Goal: Information Seeking & Learning: Learn about a topic

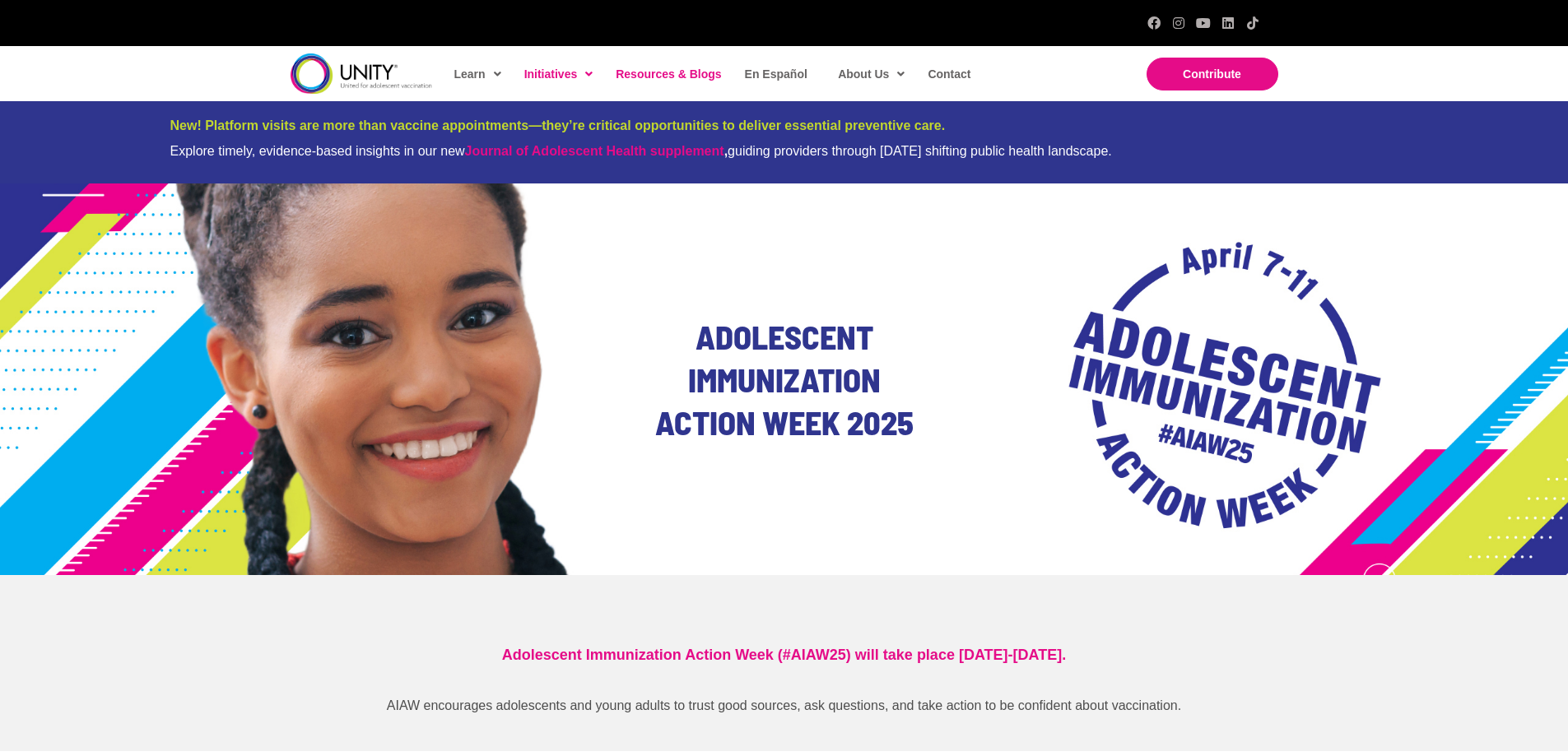
click at [659, 79] on span "Resources & Blogs" at bounding box center [668, 74] width 105 height 13
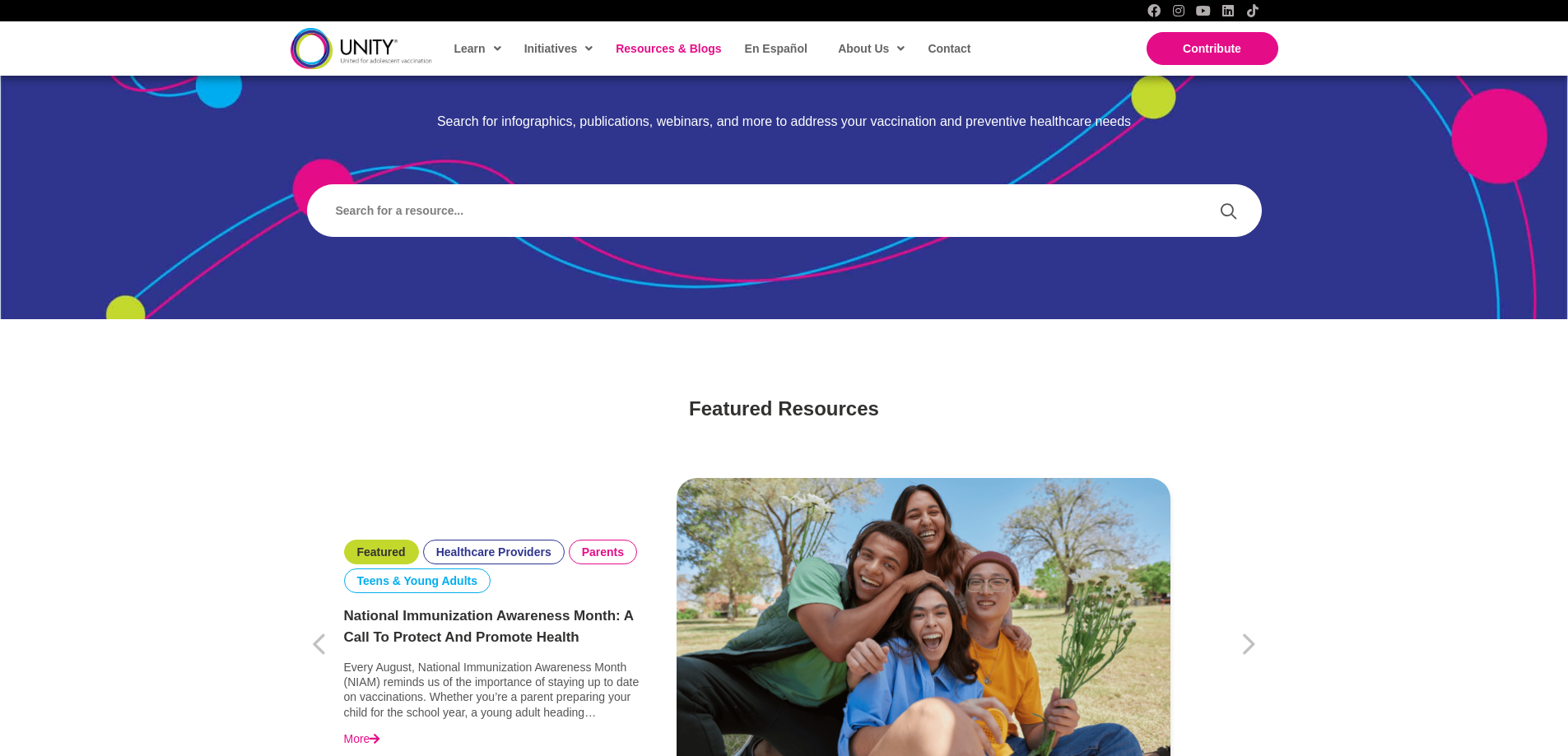
scroll to position [247, 0]
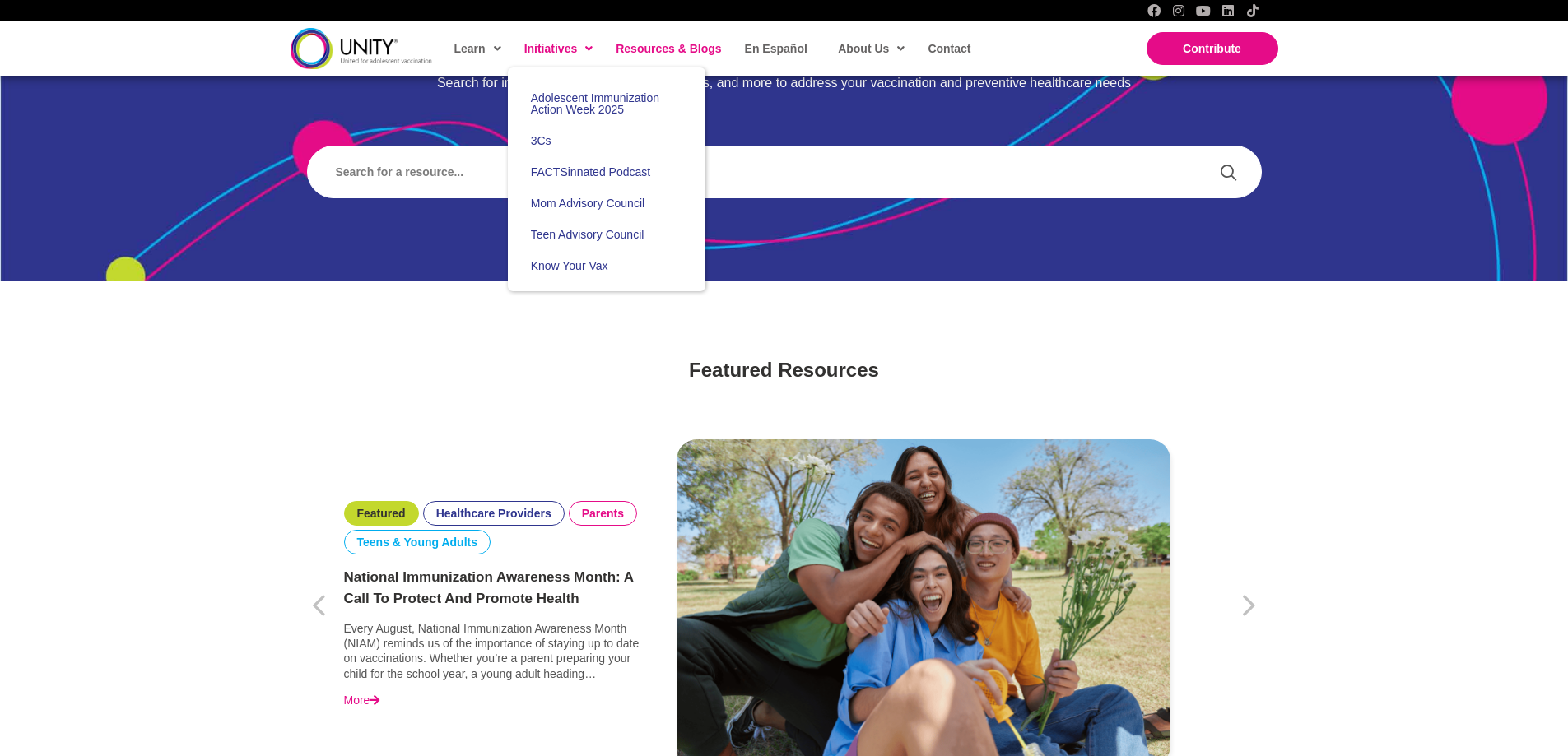
click at [590, 50] on span at bounding box center [585, 48] width 16 height 24
click at [600, 269] on span "Know Your Vax" at bounding box center [569, 266] width 77 height 13
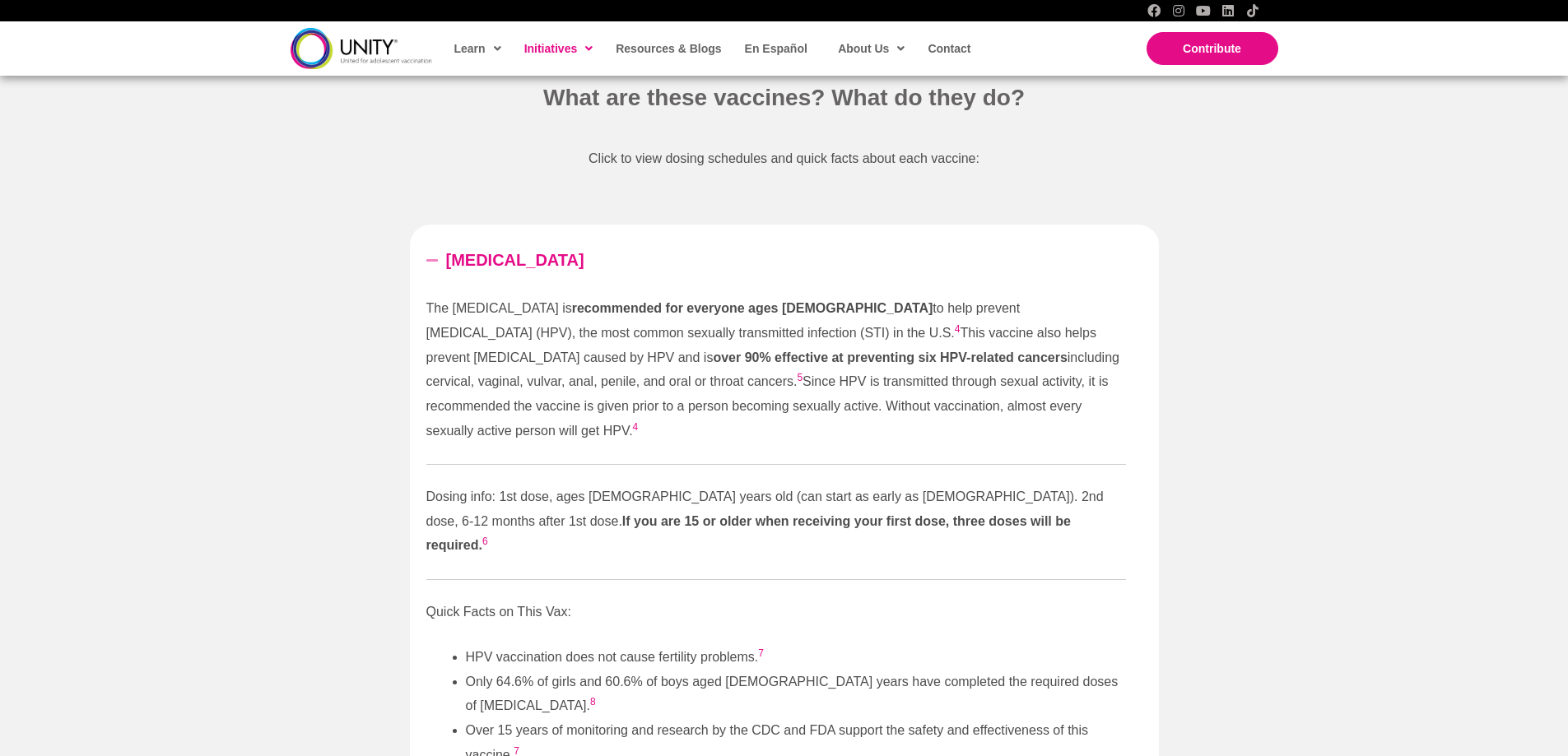
scroll to position [1809, 0]
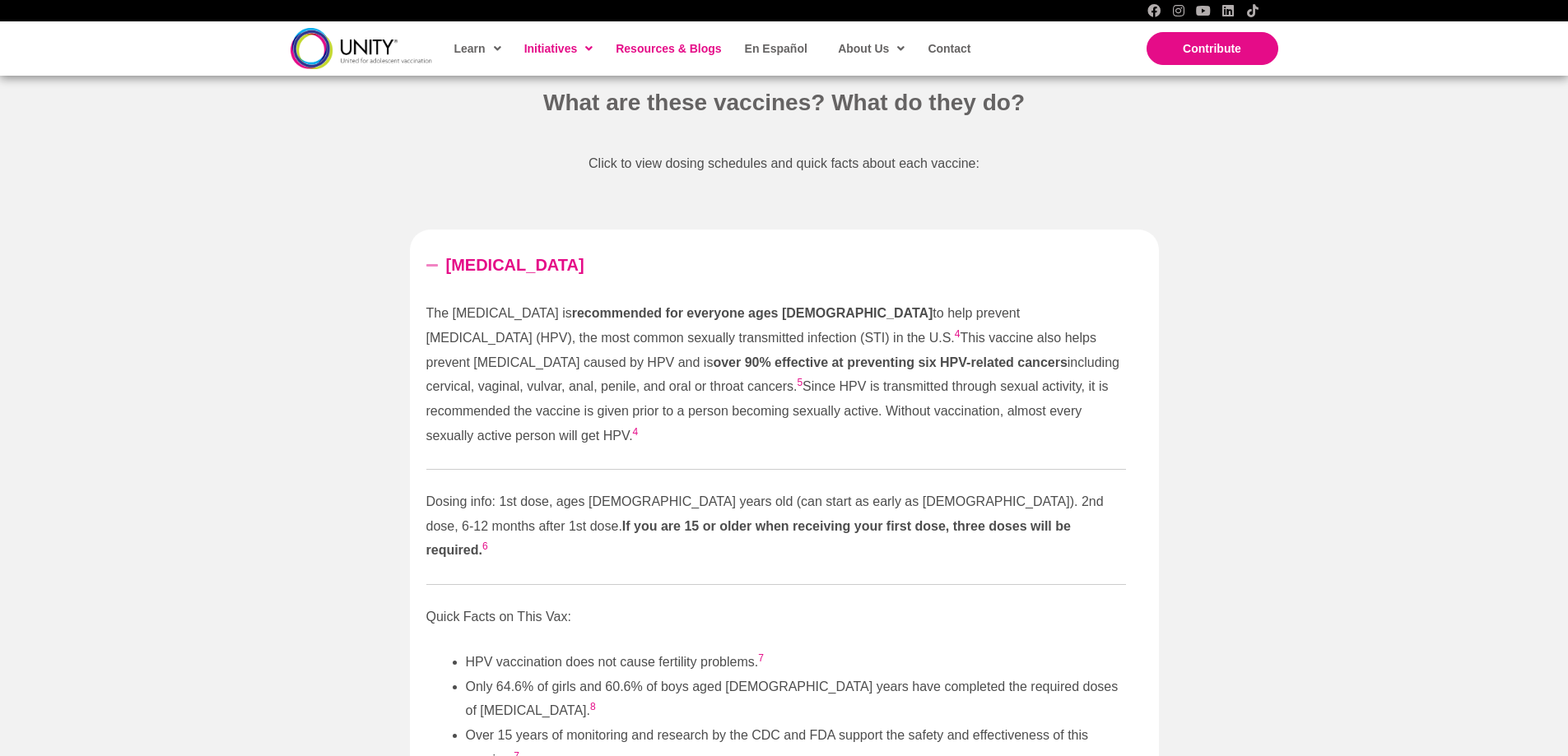
click at [688, 49] on span "Resources & Blogs" at bounding box center [668, 48] width 105 height 13
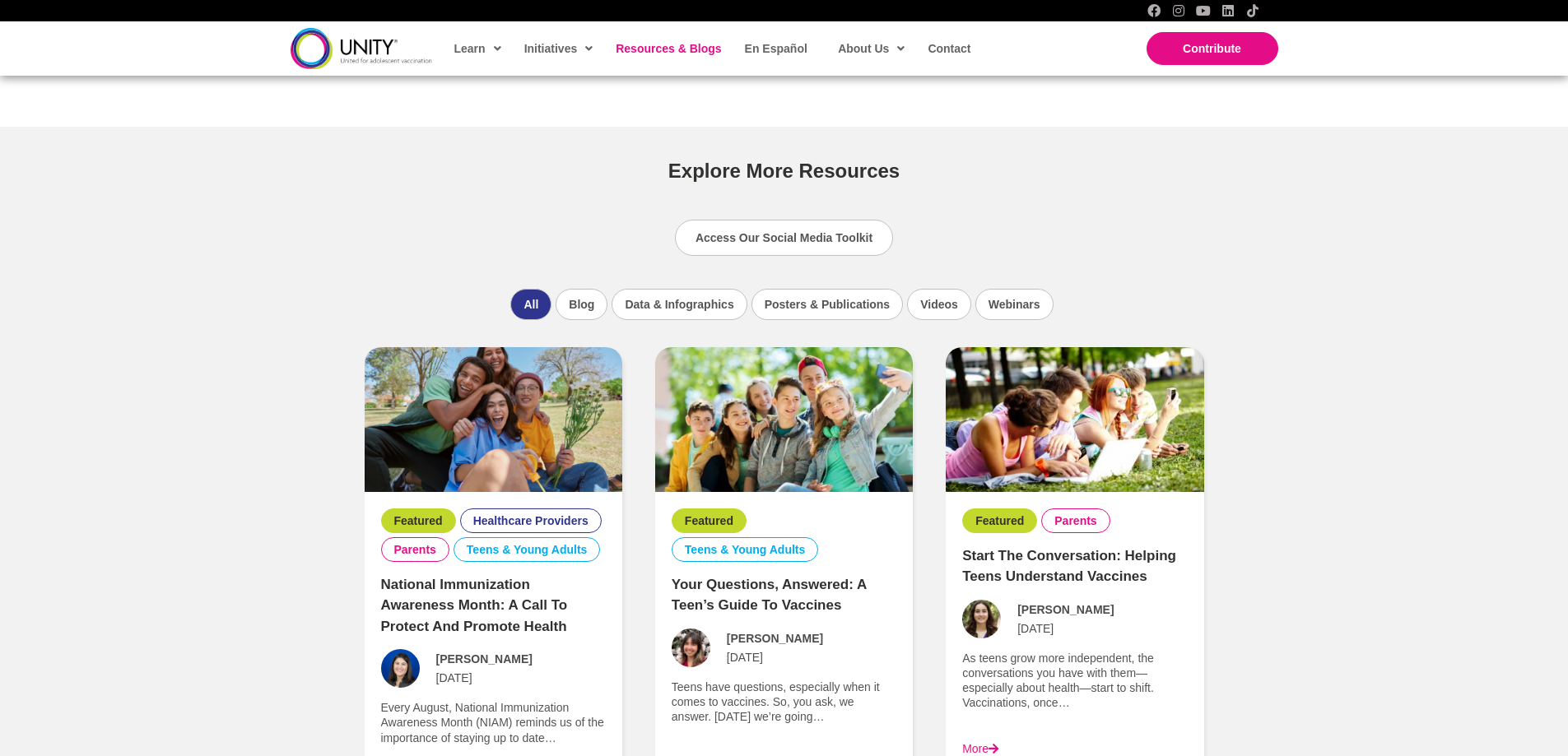
scroll to position [987, 0]
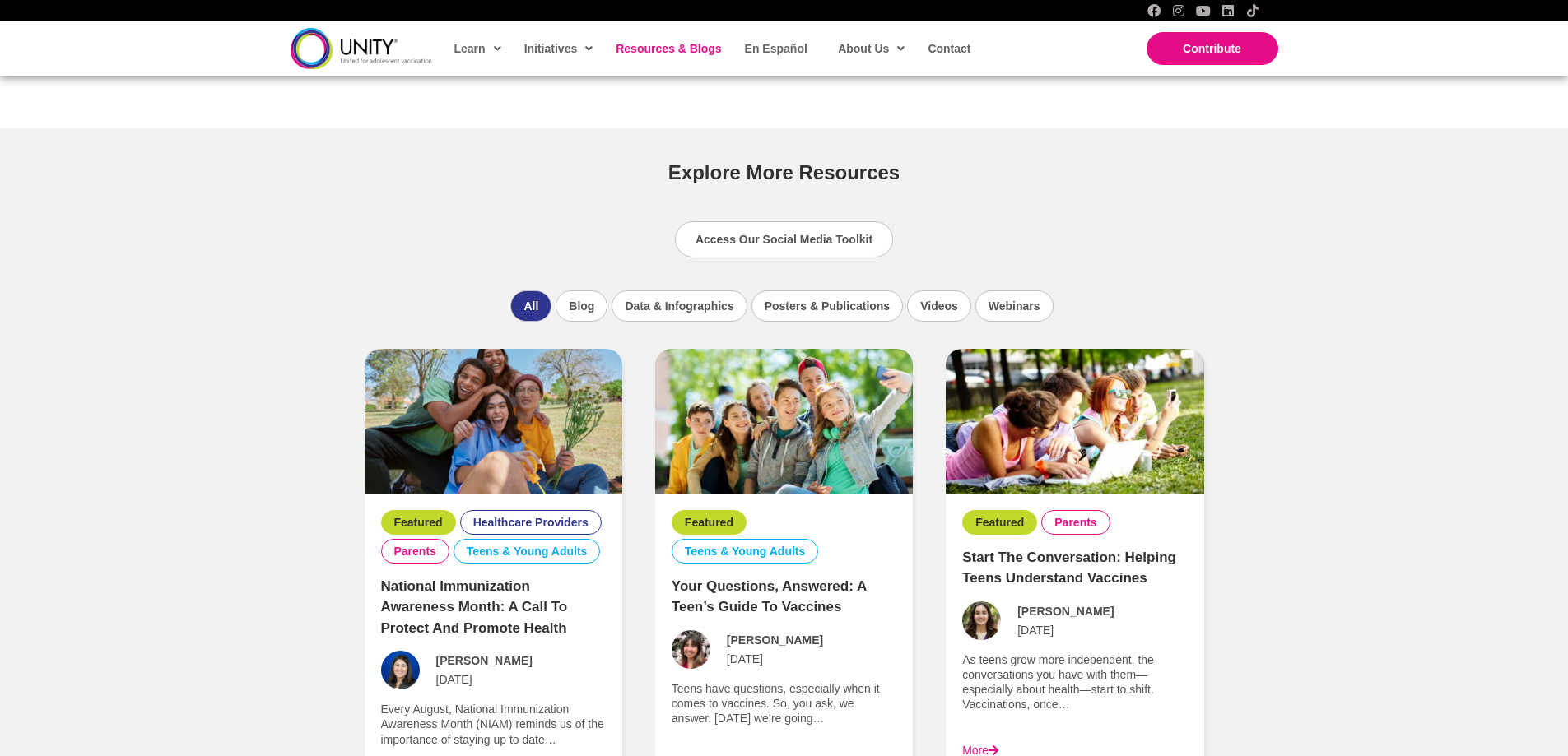
click at [1291, 390] on div "UNITY Resources Search for infographics, publications, webinars, and more to ad…" at bounding box center [784, 585] width 1568 height 2779
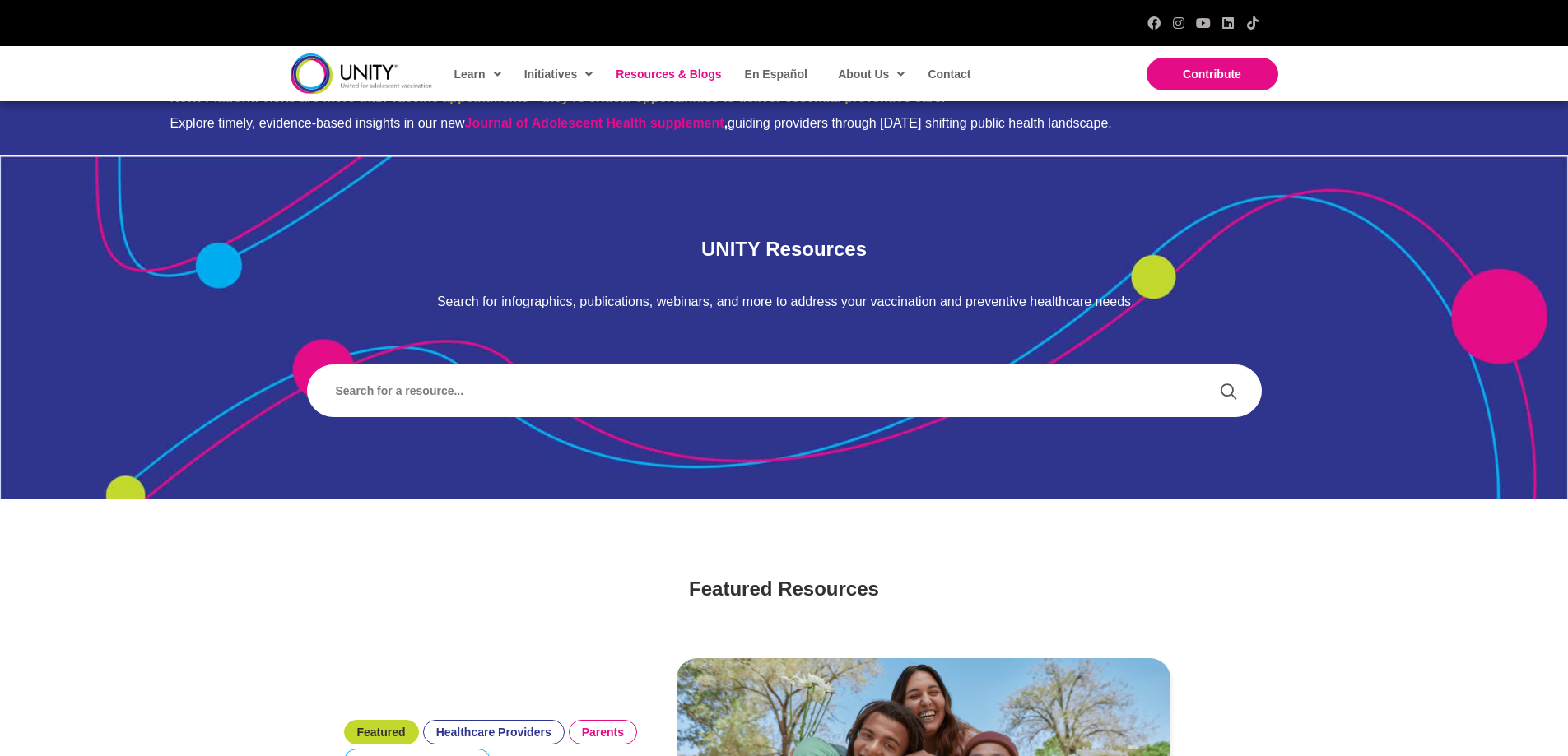
scroll to position [0, 0]
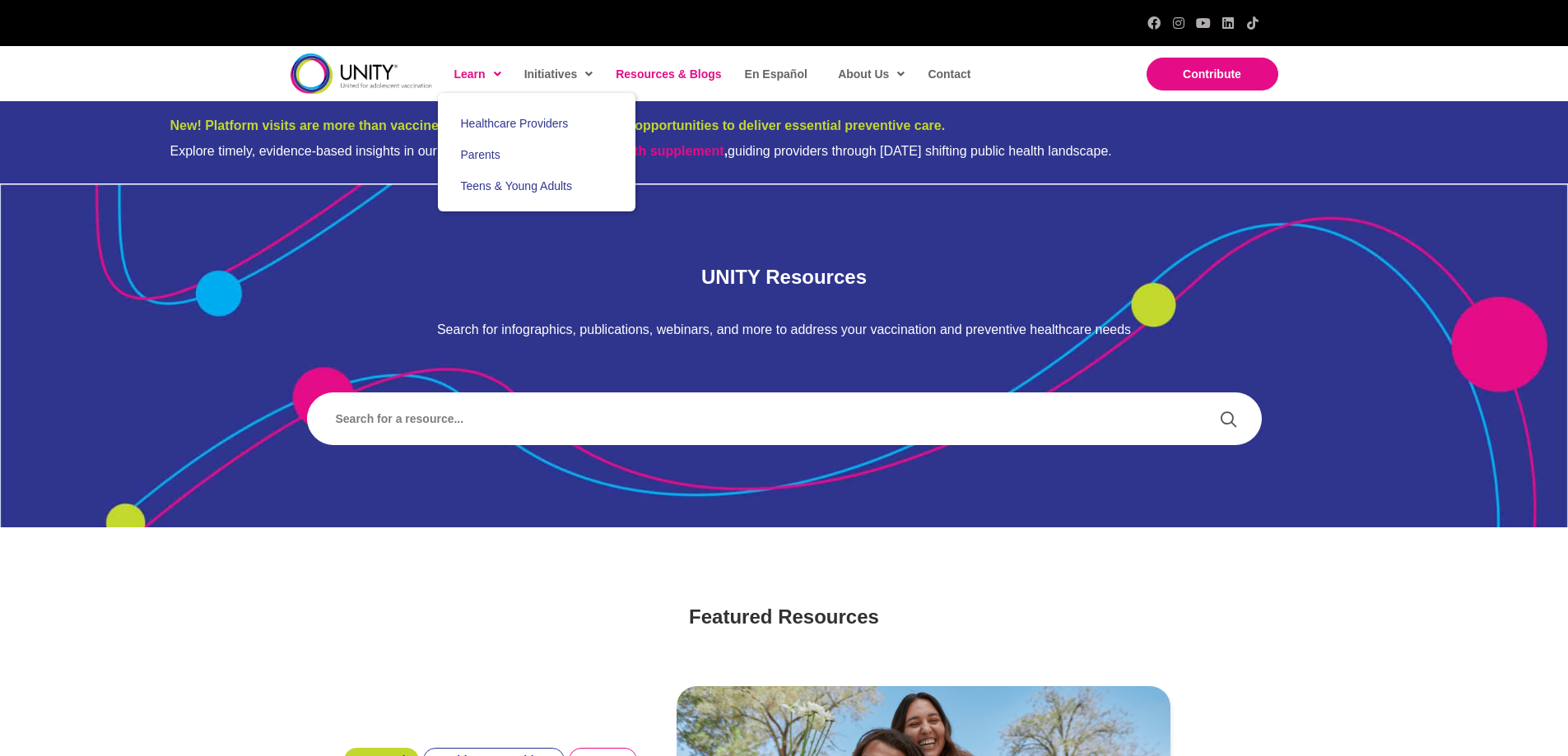
click at [454, 80] on span "Learn" at bounding box center [478, 74] width 47 height 24
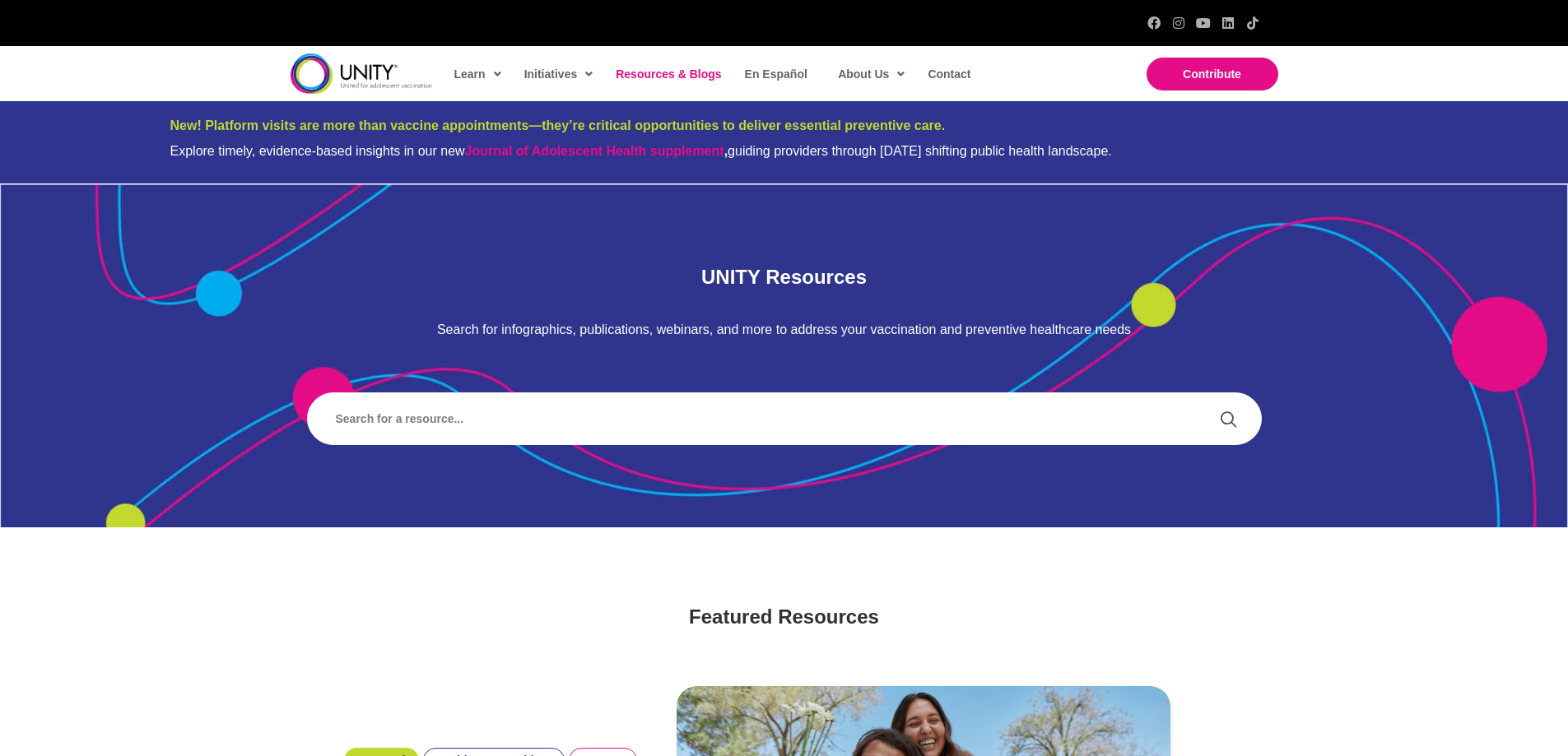
click at [389, 73] on img at bounding box center [361, 73] width 142 height 40
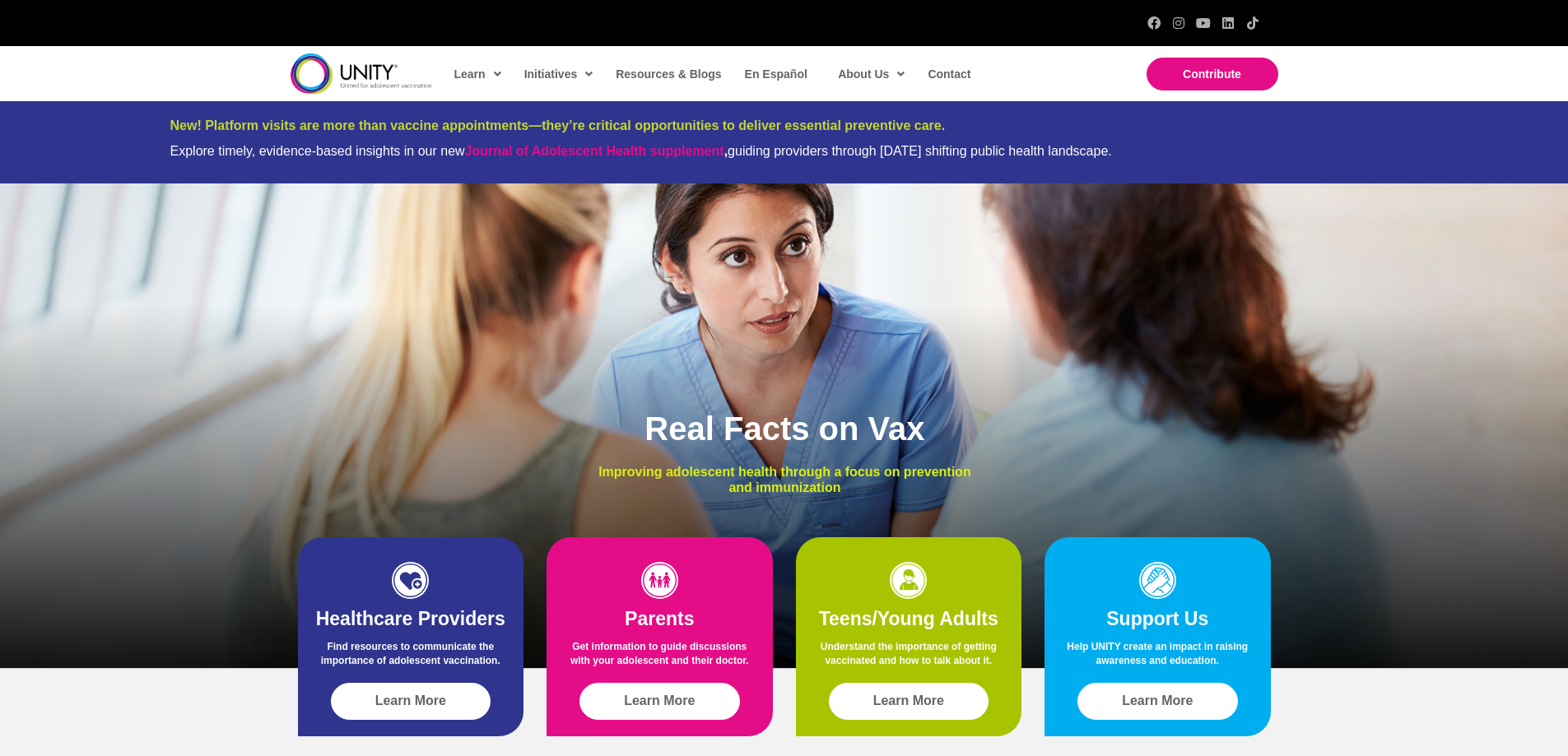
click at [355, 73] on img at bounding box center [361, 73] width 142 height 40
click at [368, 76] on img at bounding box center [361, 73] width 142 height 40
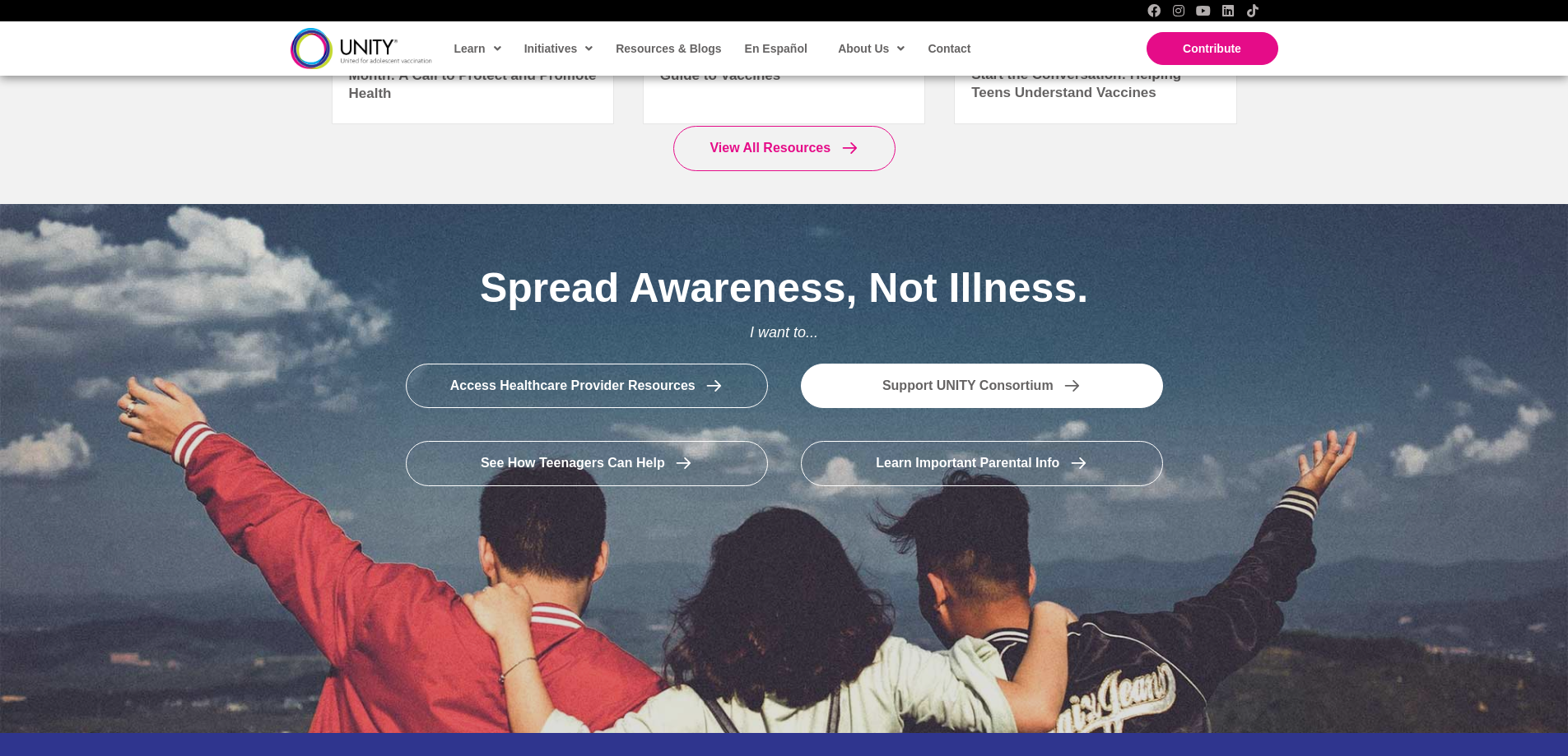
scroll to position [2715, 0]
